Goal: Book appointment/travel/reservation

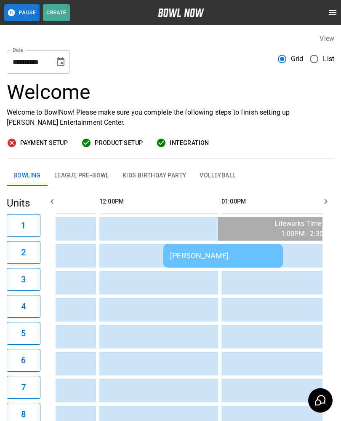
click at [72, 175] on button "League Pre-Bowl" at bounding box center [82, 176] width 68 height 20
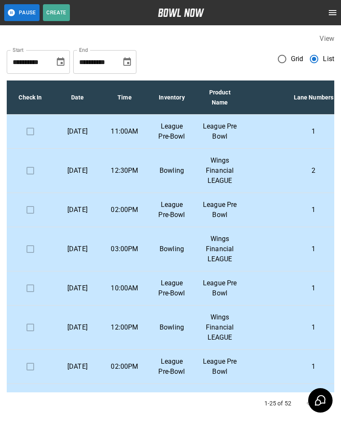
click at [77, 133] on p "[DATE]" at bounding box center [78, 131] width 34 height 10
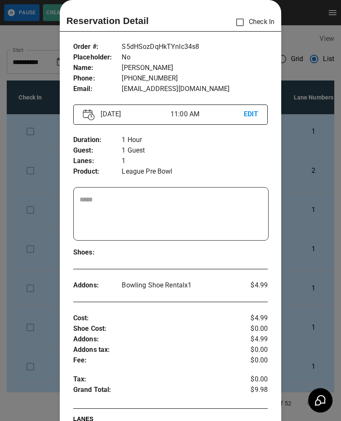
click at [19, 164] on div at bounding box center [170, 210] width 341 height 421
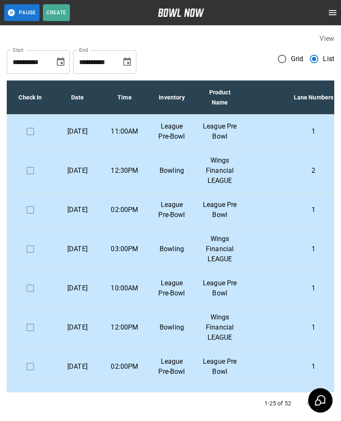
click at [175, 220] on p "League Pre-Bowl" at bounding box center [172, 210] width 34 height 20
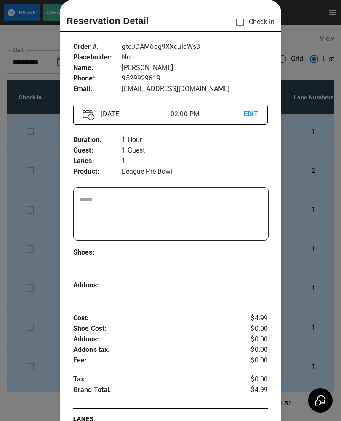
click at [26, 228] on div at bounding box center [170, 210] width 341 height 421
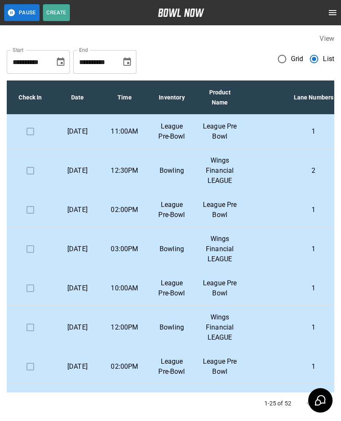
click at [221, 181] on p "Wings Financial LEAGUE" at bounding box center [219, 170] width 35 height 30
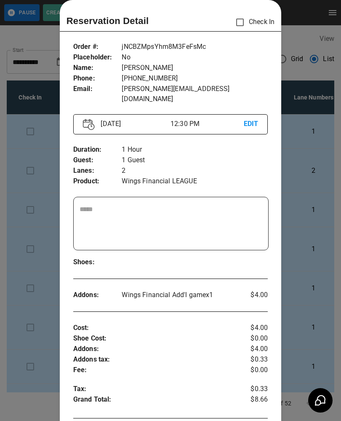
click at [27, 257] on div at bounding box center [170, 210] width 341 height 421
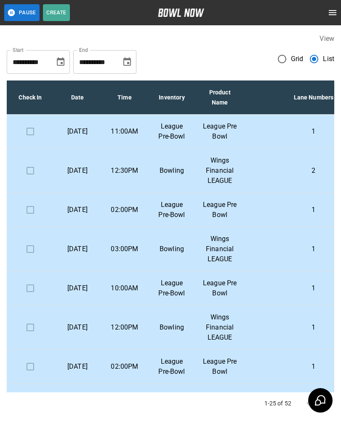
click at [174, 220] on p "League Pre-Bowl" at bounding box center [172, 210] width 34 height 20
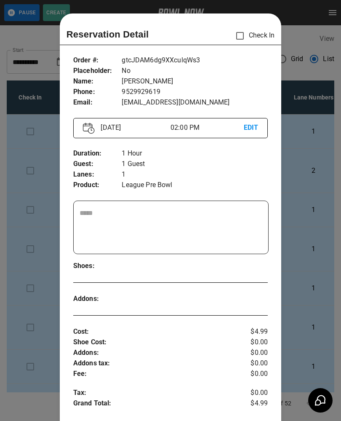
scroll to position [13, 0]
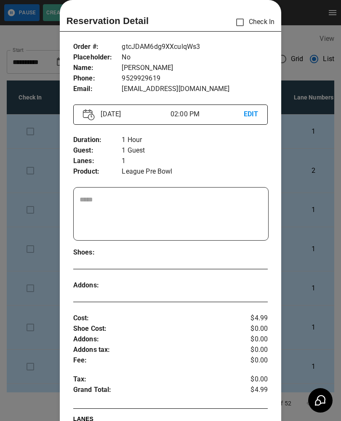
click at [25, 351] on div at bounding box center [170, 210] width 341 height 421
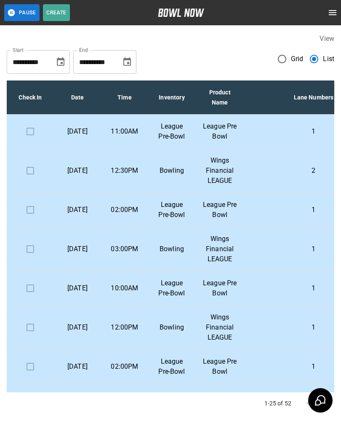
click at [84, 254] on p "[DATE]" at bounding box center [78, 249] width 34 height 10
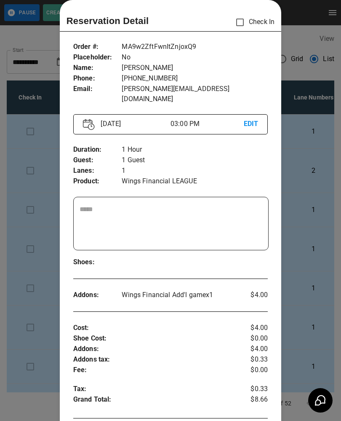
click at [34, 313] on div at bounding box center [170, 210] width 341 height 421
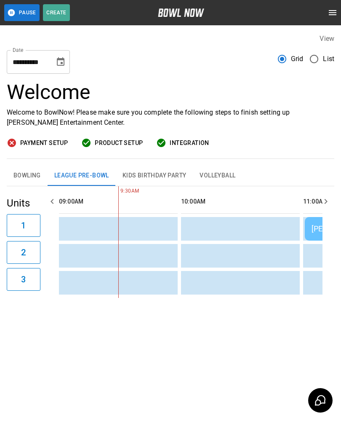
scroll to position [0, 0]
click at [28, 177] on button "Bowling" at bounding box center [27, 176] width 41 height 20
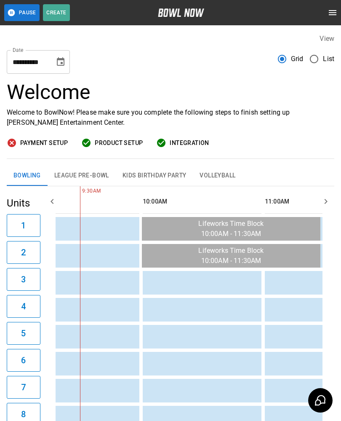
scroll to position [0, 91]
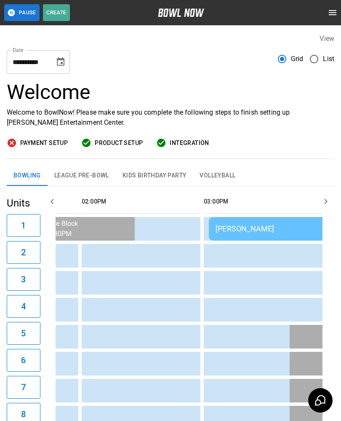
click at [57, 64] on icon "Choose date, selected date is Sep 9, 2025" at bounding box center [61, 61] width 8 height 8
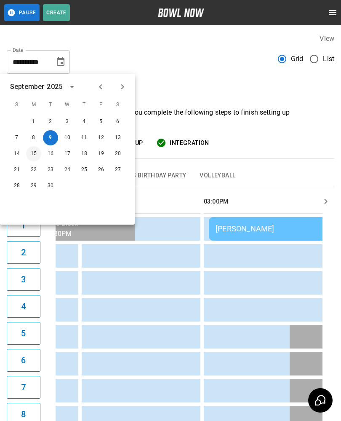
click at [32, 157] on button "15" at bounding box center [33, 153] width 15 height 15
type input "**********"
